Goal: Information Seeking & Learning: Learn about a topic

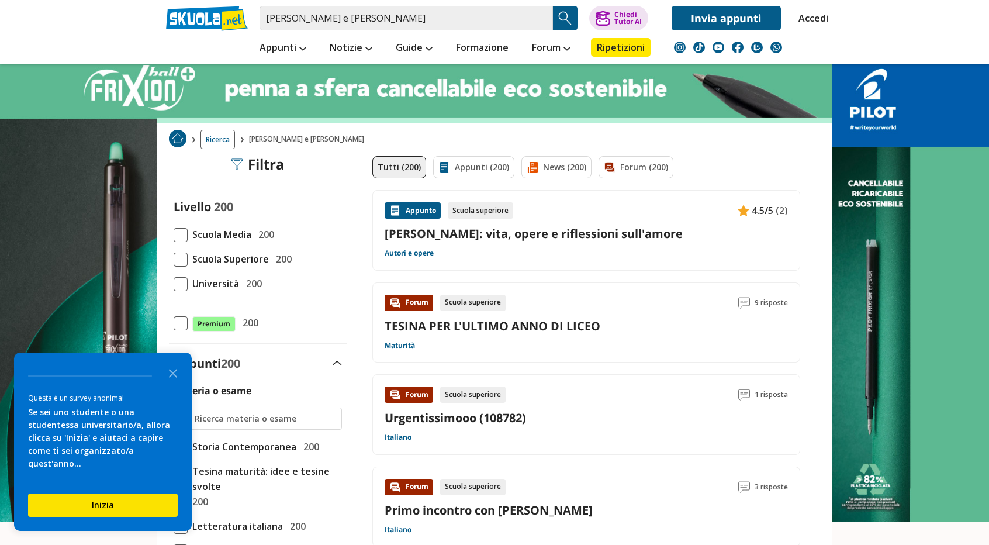
click at [184, 258] on span at bounding box center [181, 259] width 14 height 14
click at [174, 259] on input "Scuola Superiore 200" at bounding box center [174, 259] width 0 height 0
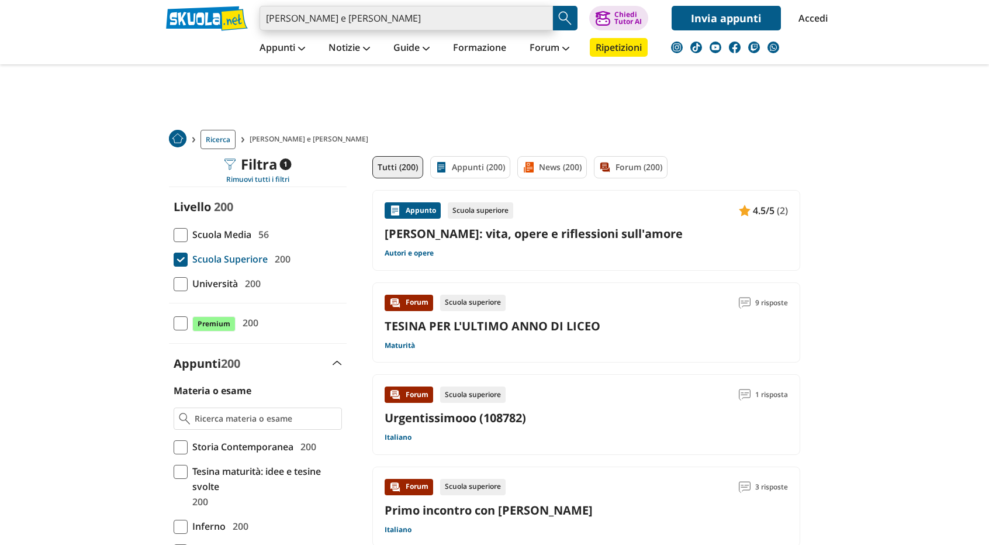
drag, startPoint x: 0, startPoint y: 0, endPoint x: 406, endPoint y: 24, distance: 406.3
click at [406, 24] on input "guido cavalcanti e dante" at bounding box center [405, 18] width 293 height 25
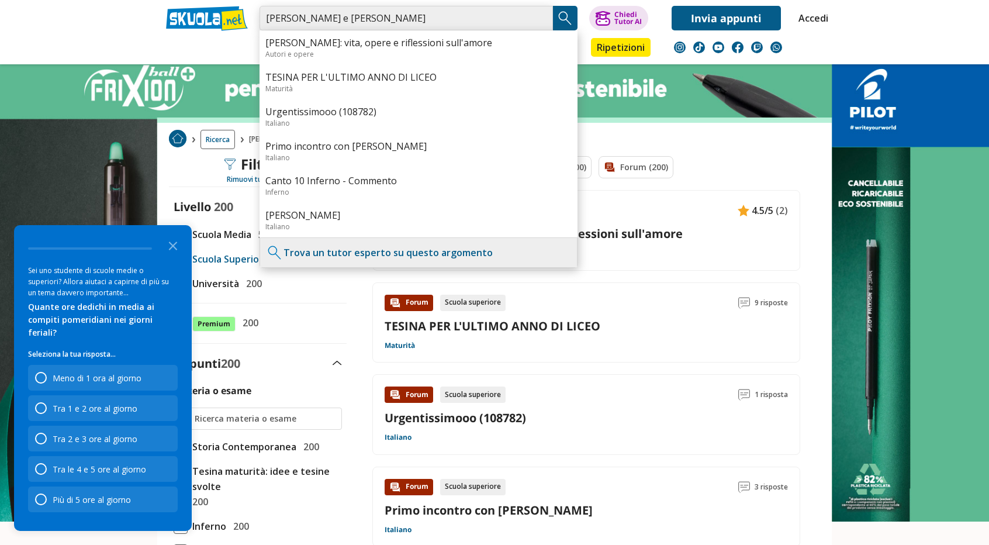
click at [390, 22] on input "[PERSON_NAME] e [PERSON_NAME]" at bounding box center [405, 18] width 293 height 25
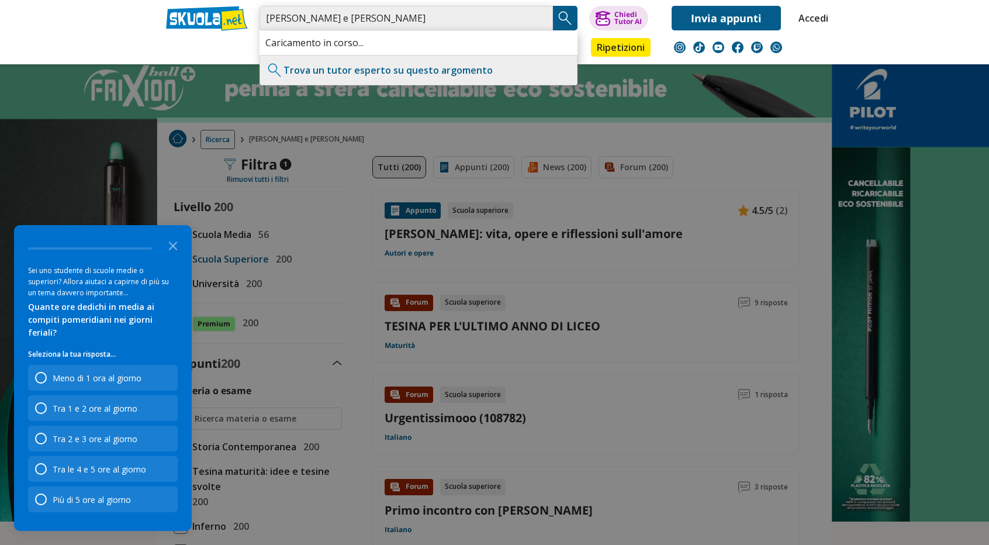
type input "guido cavalcanti e dante tensioni"
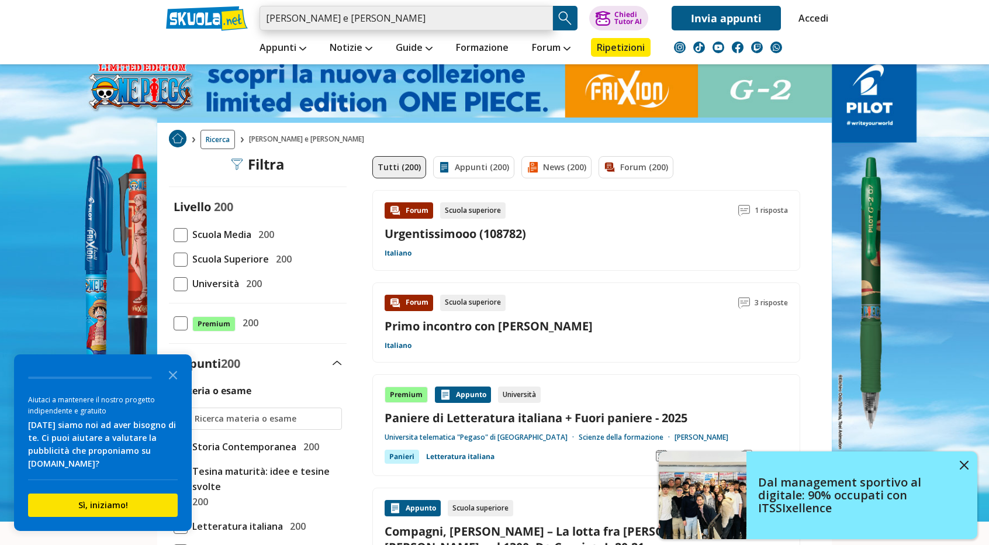
click at [411, 21] on input "guido cavalcanti e dante tensioni" at bounding box center [405, 18] width 293 height 25
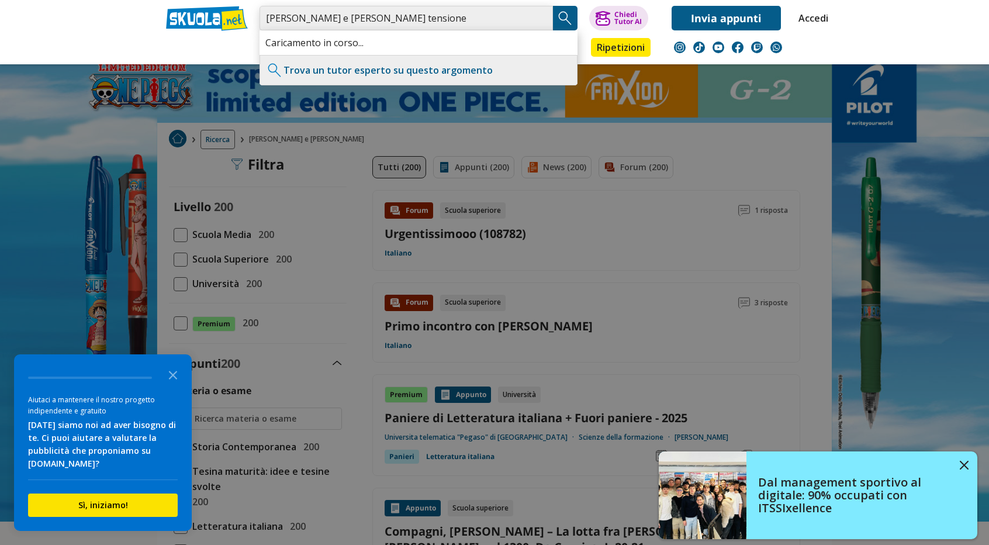
type input "guido cavalcanti e dante tensione"
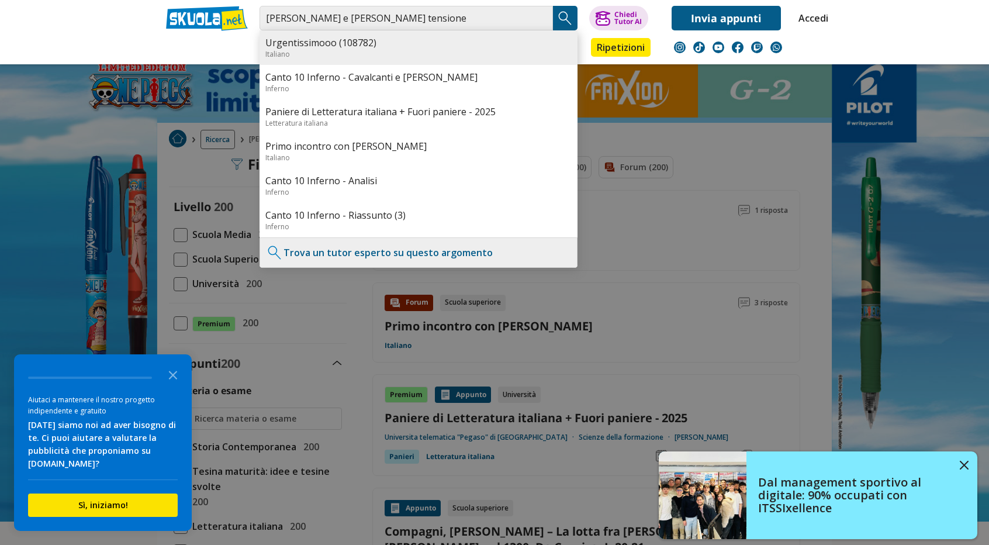
click at [416, 44] on link "Urgentissimooo (108782)" at bounding box center [418, 42] width 306 height 13
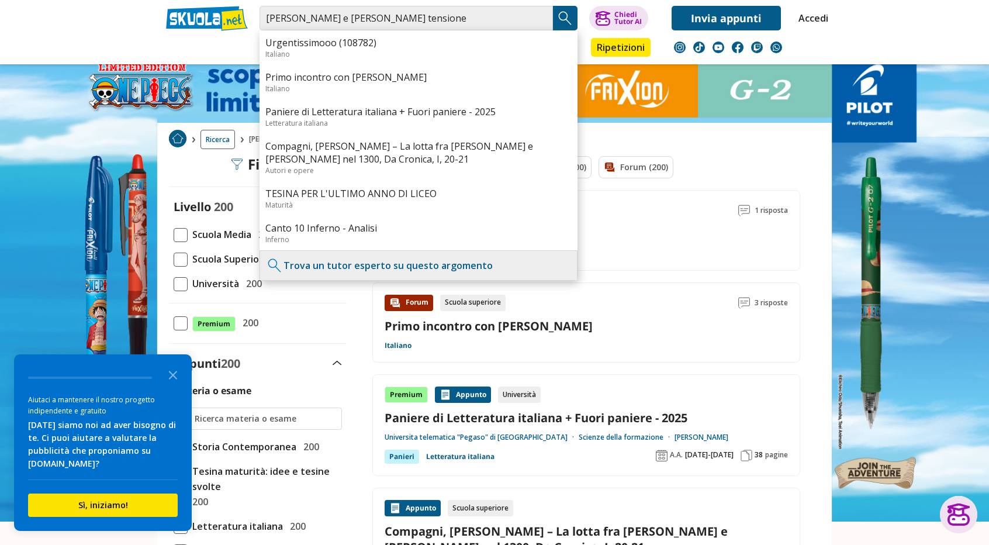
click at [662, 220] on div "Forum Scuola superiore 1 risposta Urgentissimooo (108782) Italiano" at bounding box center [586, 230] width 403 height 56
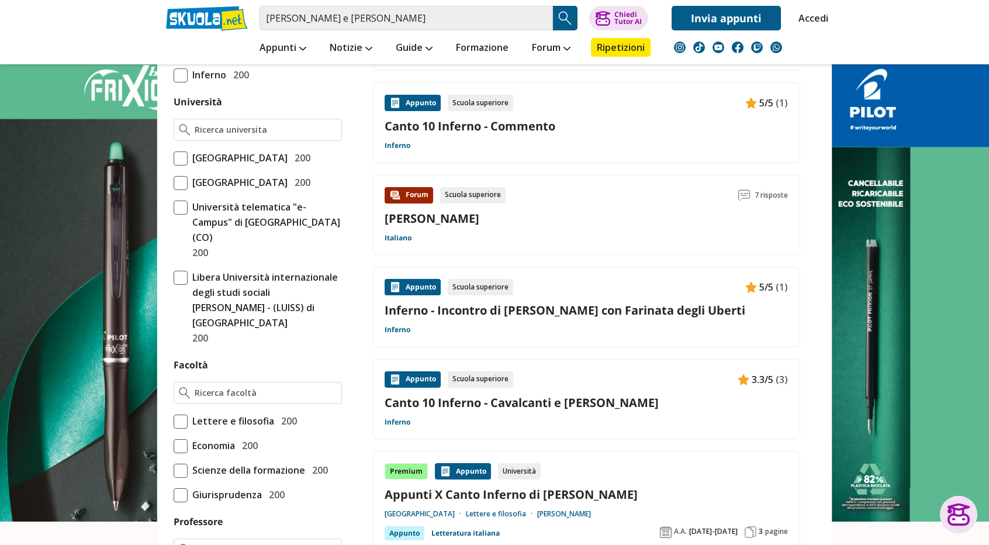
scroll to position [476, 0]
